Goal: Communication & Community: Answer question/provide support

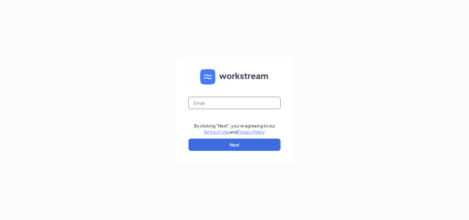
click at [220, 100] on input "text" at bounding box center [234, 103] width 92 height 12
type input "rs039712@tacobell.com"
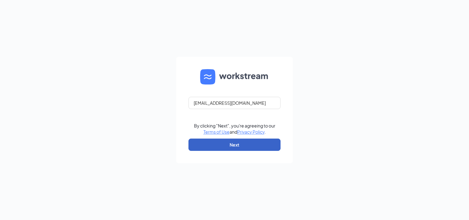
click at [241, 144] on button "Next" at bounding box center [234, 144] width 92 height 12
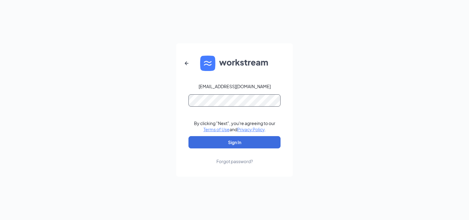
click at [188, 136] on button "Sign In" at bounding box center [234, 142] width 92 height 12
click at [211, 144] on button "Sign In" at bounding box center [234, 142] width 92 height 12
click at [188, 136] on button "Sign In" at bounding box center [234, 142] width 92 height 12
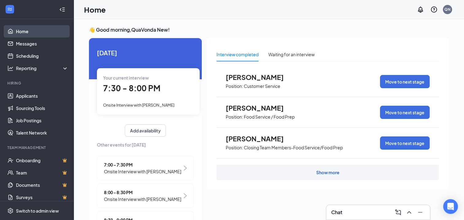
click at [33, 33] on link "Home" at bounding box center [42, 31] width 52 height 12
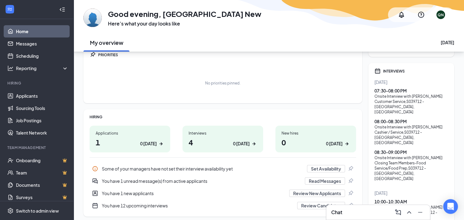
scroll to position [61, 0]
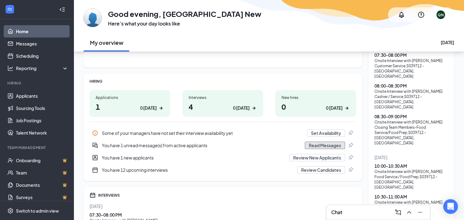
click at [324, 146] on button "Read Messages" at bounding box center [325, 144] width 40 height 7
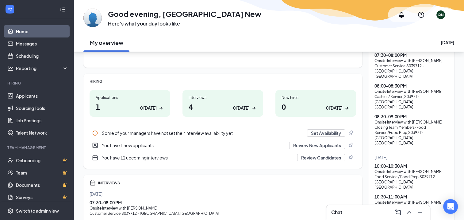
drag, startPoint x: 383, startPoint y: 213, endPoint x: 378, endPoint y: 204, distance: 10.0
click at [383, 213] on div "Chat" at bounding box center [378, 212] width 94 height 10
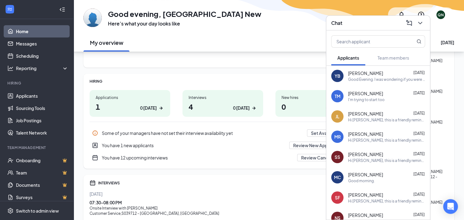
click at [363, 98] on div "I'm trying to start too" at bounding box center [366, 99] width 37 height 5
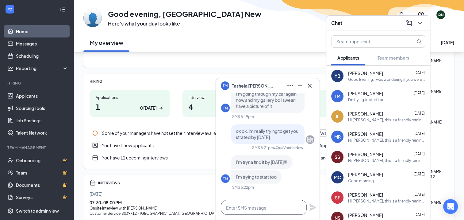
click at [261, 206] on textarea at bounding box center [264, 207] width 86 height 15
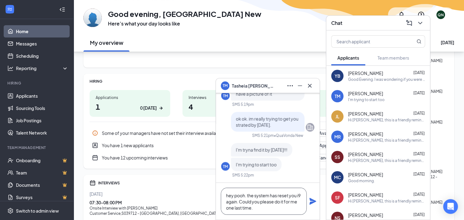
click at [289, 210] on textarea "hey pooh. the system has reset you i9 again. Could you please do it for me one …" at bounding box center [264, 201] width 86 height 27
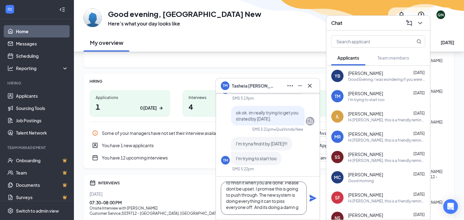
scroll to position [25, 0]
type textarea "hey pooh. the system has reset you i9 again. Could you please do it for me one …"
click at [314, 199] on icon "Plane" at bounding box center [312, 197] width 7 height 7
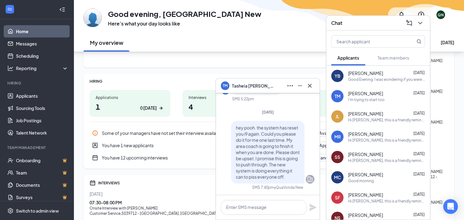
scroll to position [0, 0]
click at [279, 205] on textarea at bounding box center [264, 207] width 86 height 15
click at [301, 85] on icon "Minimize" at bounding box center [300, 85] width 4 height 1
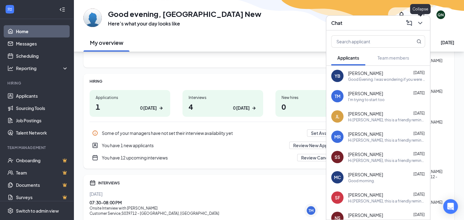
click at [419, 21] on icon "ChevronDown" at bounding box center [420, 22] width 7 height 7
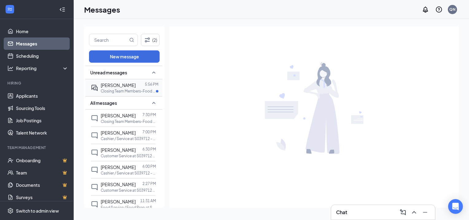
click at [140, 91] on p "Closing Team Members-Food Service/Food Prep at S039712 - Greensboro, NC" at bounding box center [128, 90] width 55 height 5
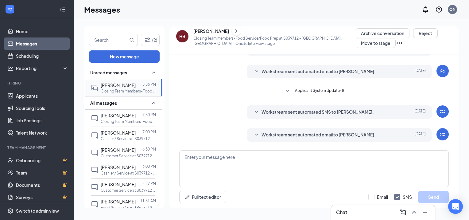
scroll to position [162, 0]
